Goal: Find specific page/section: Find specific page/section

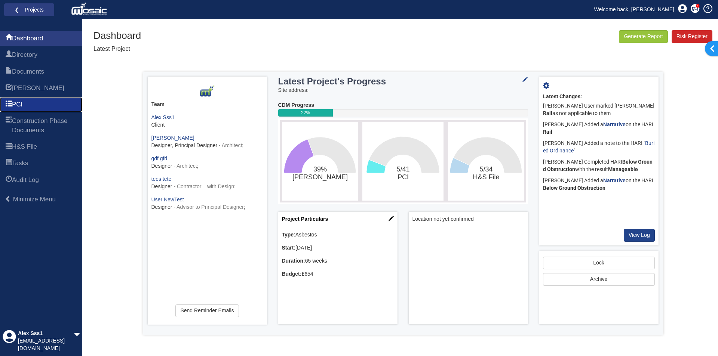
click at [41, 105] on link "PCI" at bounding box center [41, 104] width 82 height 15
